Goal: Check status: Check status

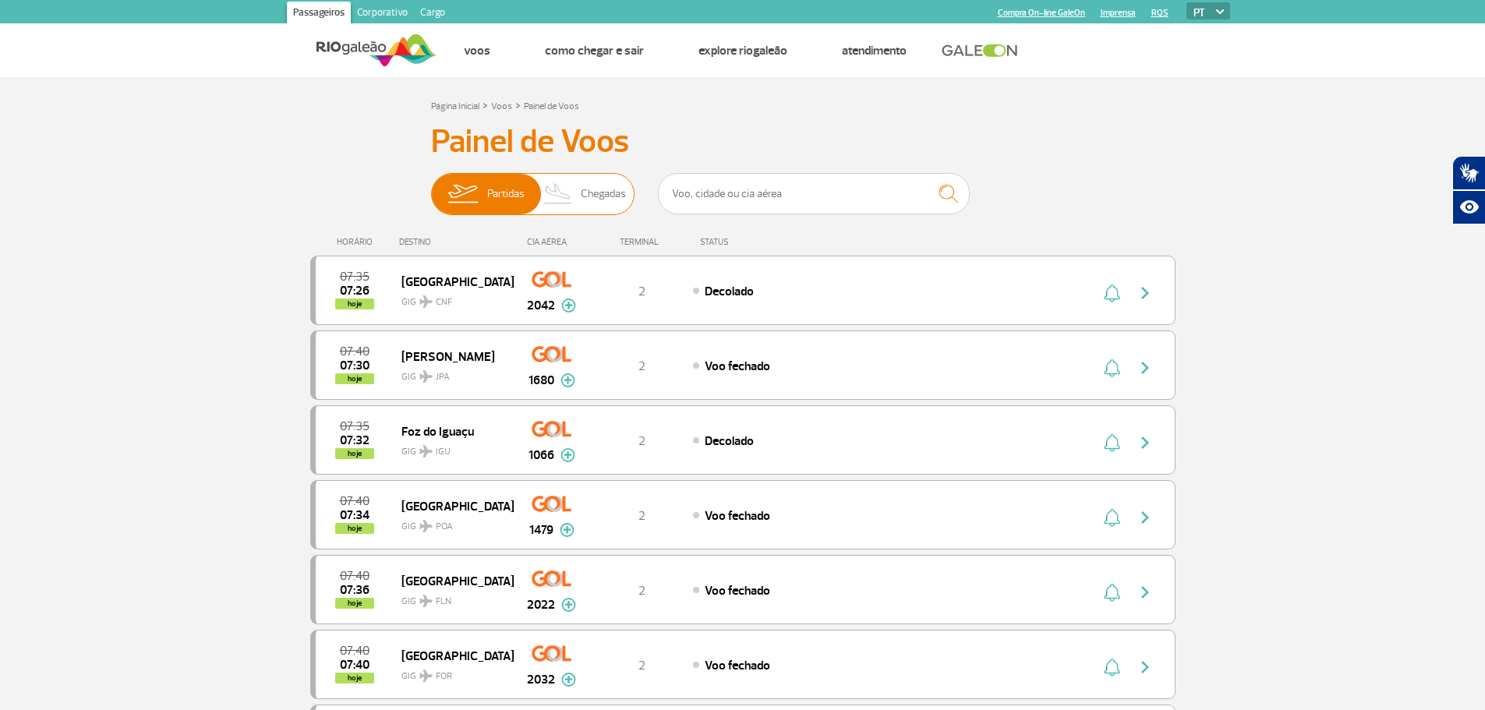
click at [618, 184] on span "Chegadas" at bounding box center [603, 194] width 45 height 41
click at [583, 191] on span "Chegadas" at bounding box center [603, 194] width 45 height 41
click at [617, 196] on span "Chegadas" at bounding box center [603, 194] width 45 height 41
click at [431, 186] on input "Partidas Chegadas" at bounding box center [431, 186] width 0 height 0
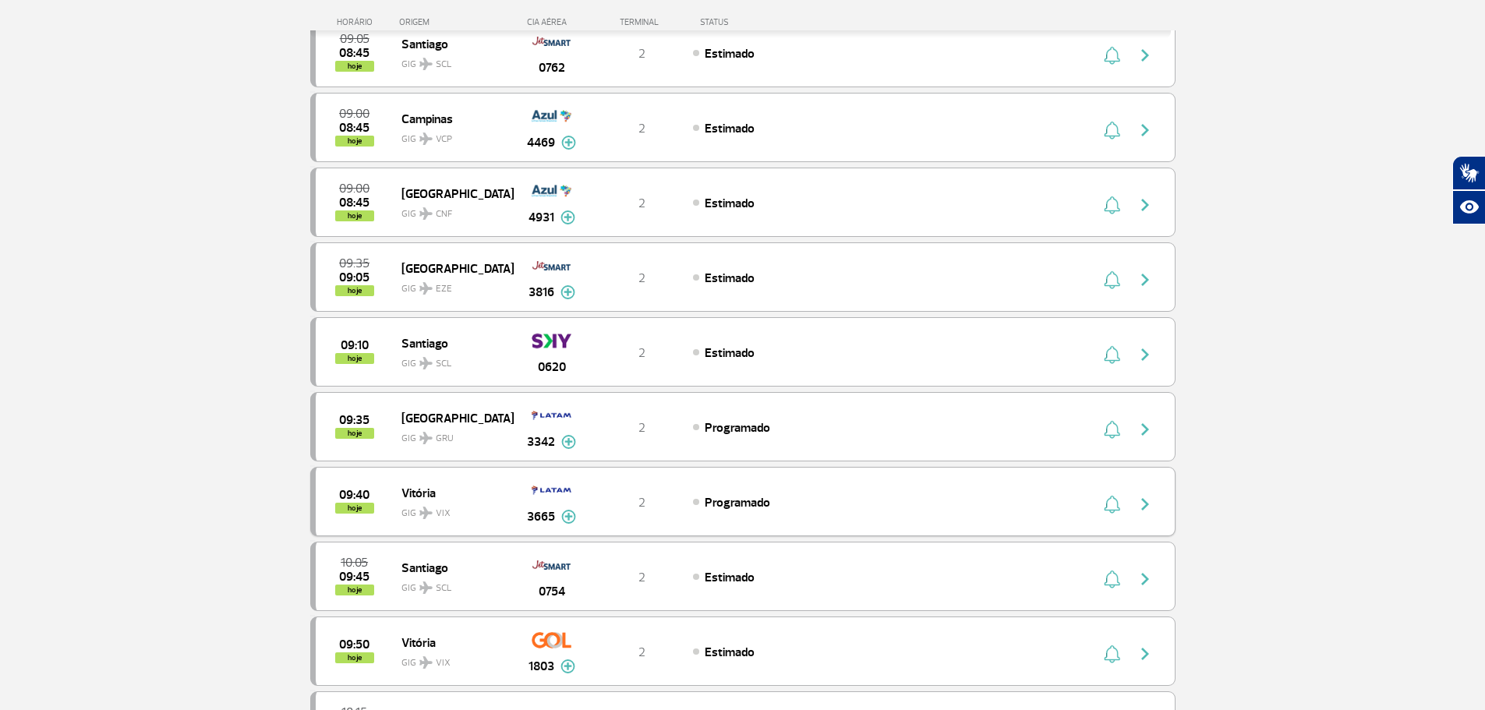
scroll to position [1169, 0]
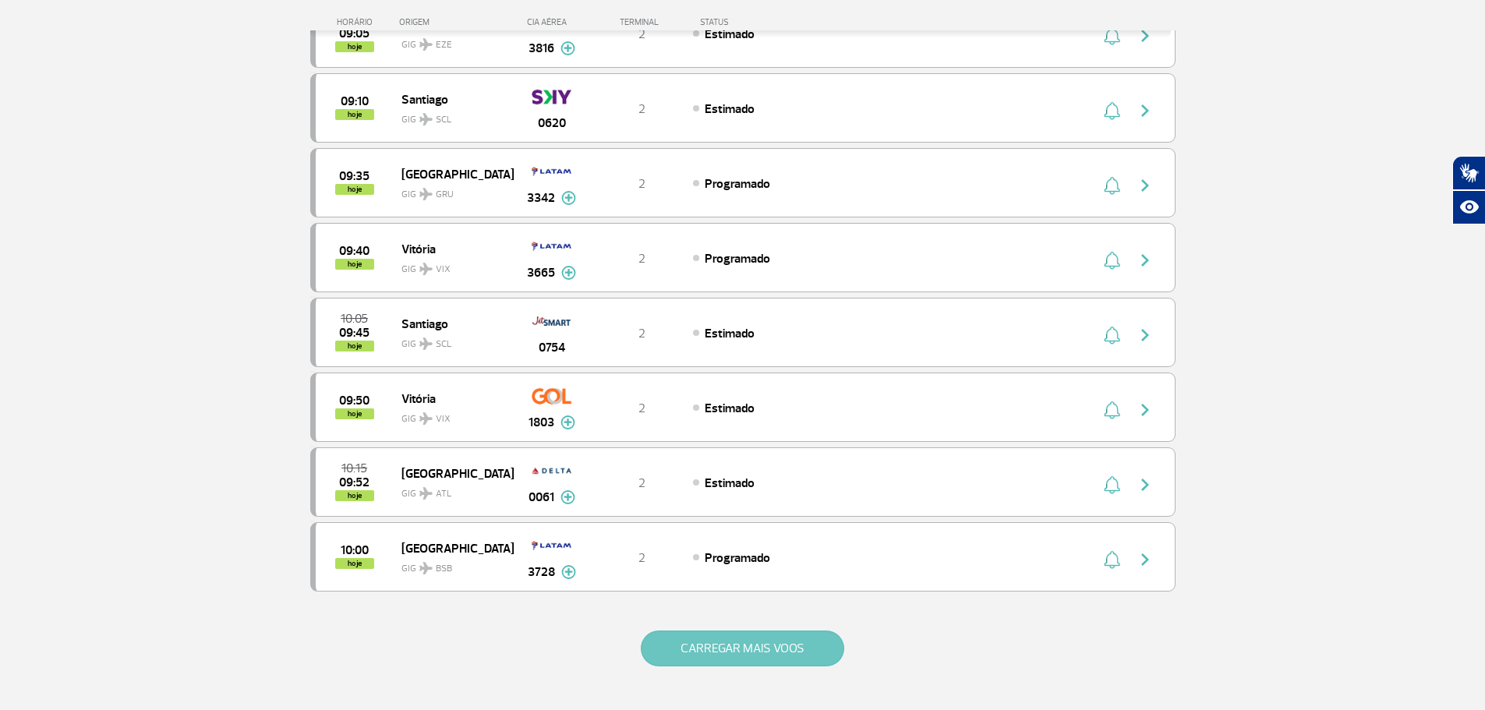
click at [776, 639] on button "CARREGAR MAIS VOOS" at bounding box center [742, 649] width 203 height 36
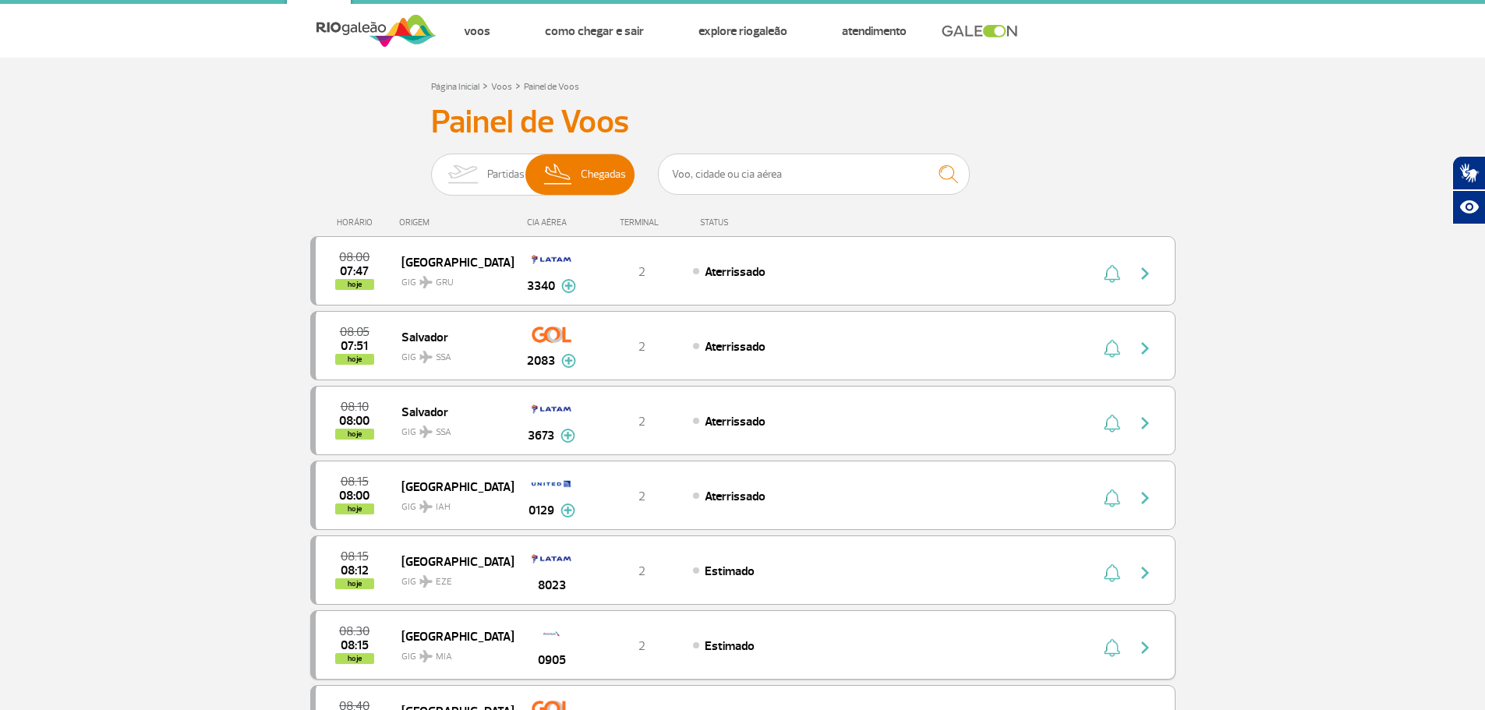
scroll to position [0, 0]
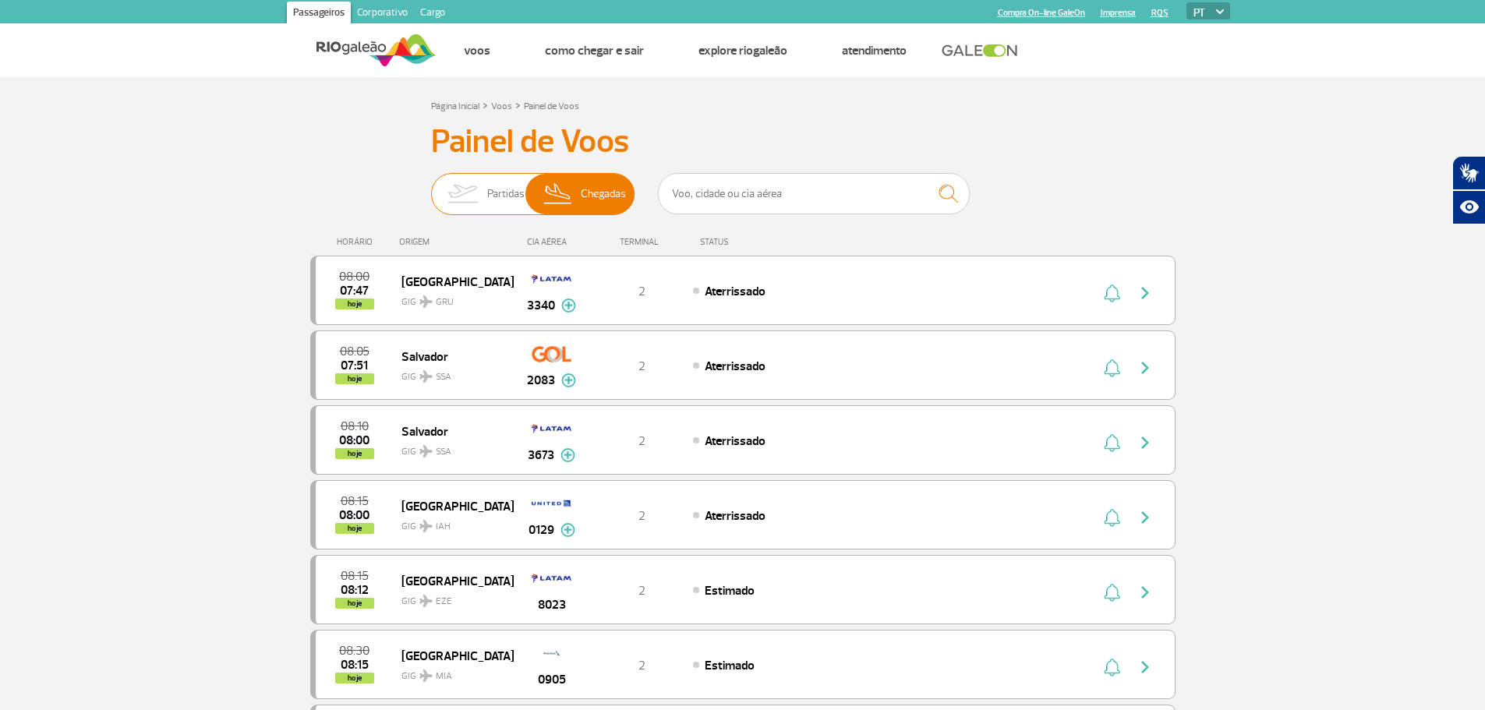
click at [491, 193] on span "Partidas" at bounding box center [505, 194] width 37 height 41
click at [431, 186] on input "Partidas Chegadas" at bounding box center [431, 186] width 0 height 0
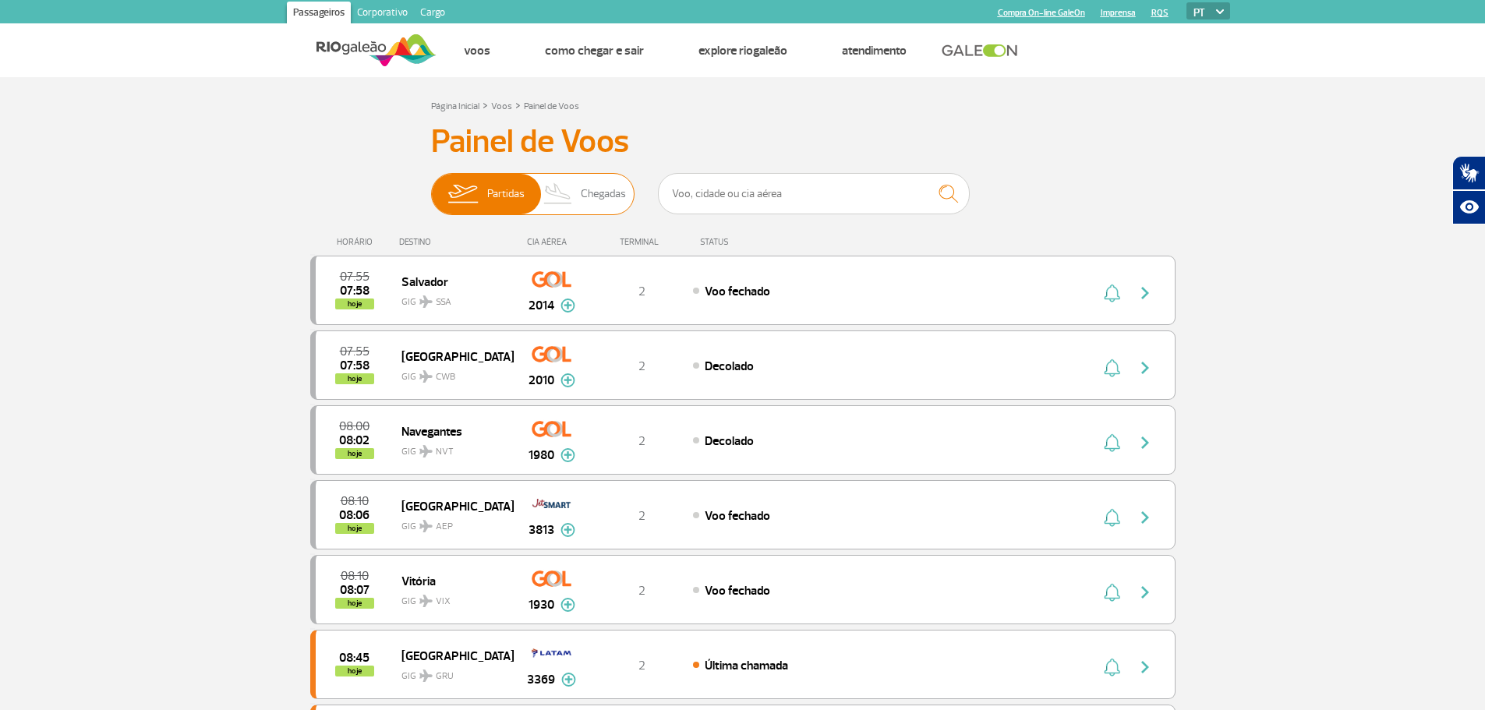
click at [572, 189] on img at bounding box center [559, 194] width 46 height 41
click at [431, 186] on input "Partidas Chegadas" at bounding box center [431, 186] width 0 height 0
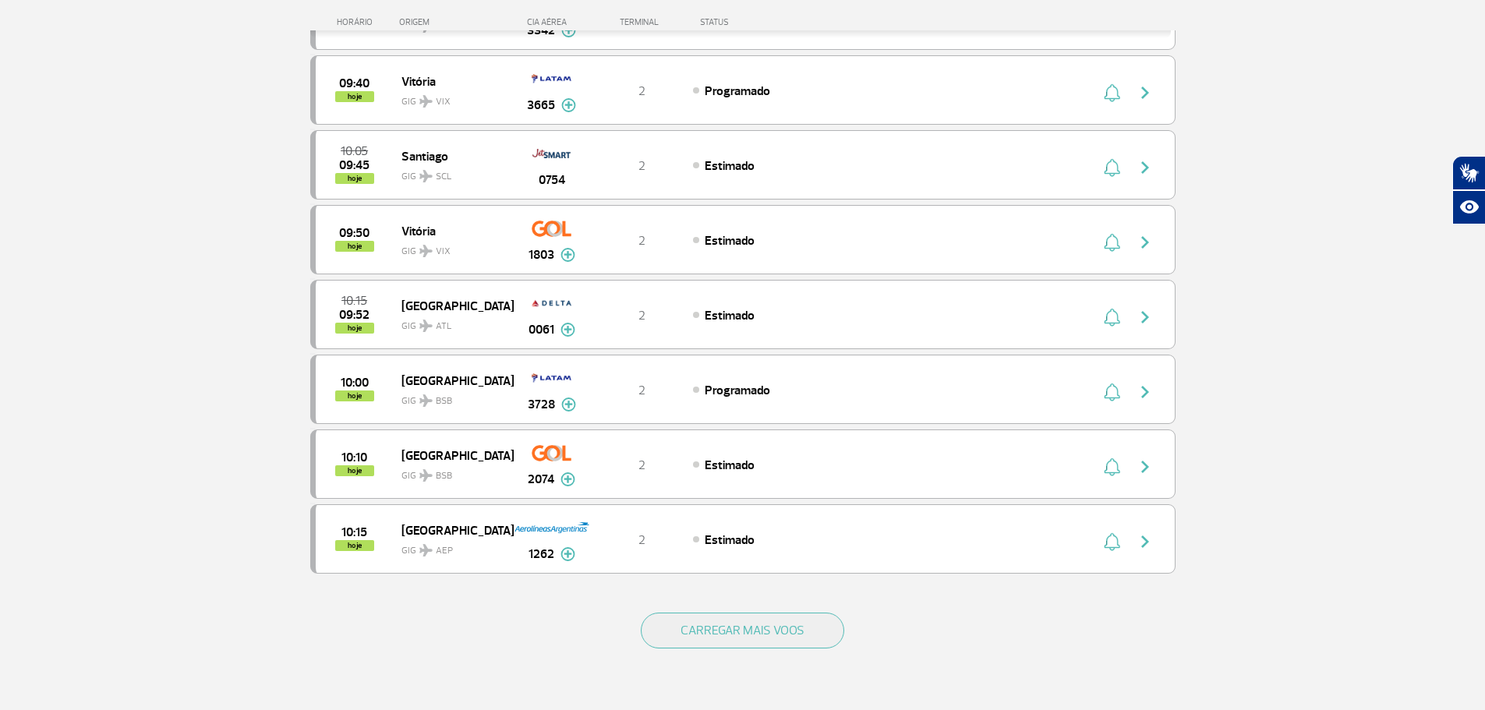
scroll to position [856, 0]
